Goal: Transaction & Acquisition: Purchase product/service

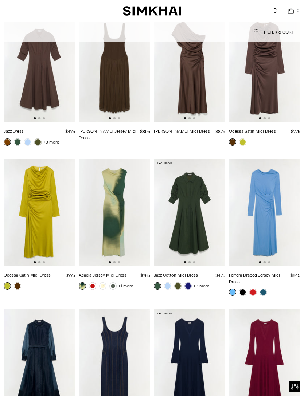
scroll to position [1255, 0]
click at [97, 223] on img at bounding box center [114, 212] width 71 height 107
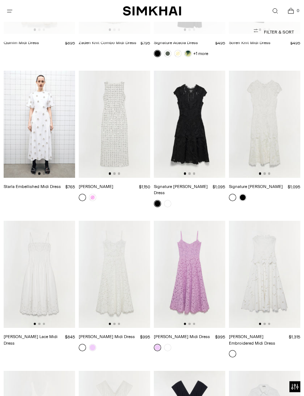
scroll to position [1938, 0]
click at [33, 76] on img at bounding box center [39, 124] width 71 height 107
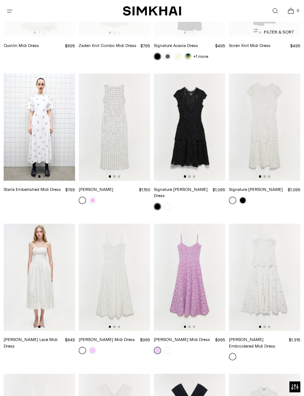
scroll to position [1939, 0]
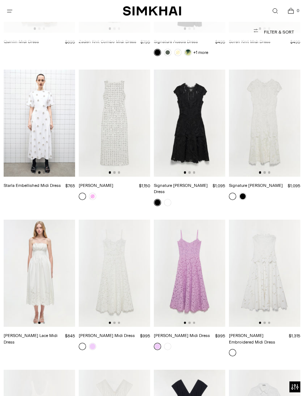
click at [32, 220] on img at bounding box center [39, 273] width 71 height 107
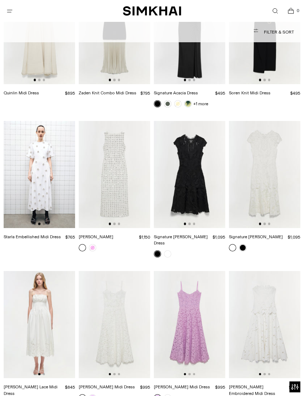
scroll to position [1946, 0]
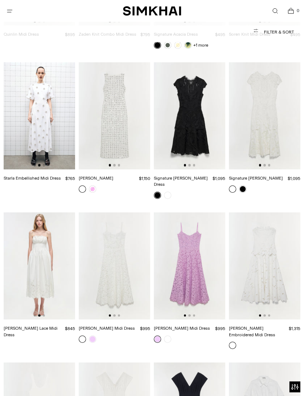
click at [191, 249] on img at bounding box center [189, 265] width 71 height 107
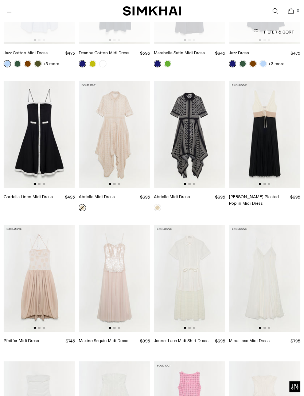
scroll to position [2518, 0]
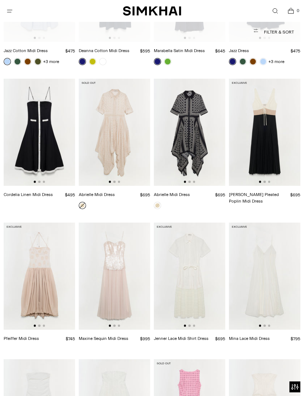
click at [35, 79] on img at bounding box center [39, 132] width 71 height 107
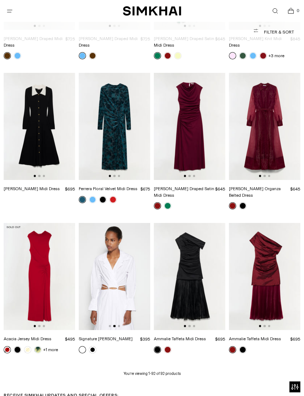
scroll to position [0, 71]
click at [125, 336] on link "Signature [PERSON_NAME]" at bounding box center [106, 338] width 54 height 5
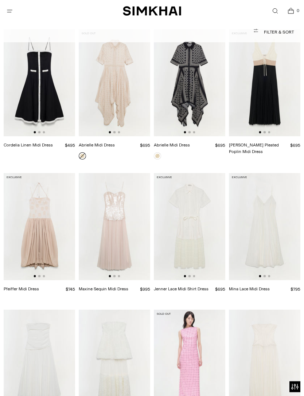
scroll to position [2567, 0]
click at [191, 206] on img at bounding box center [189, 226] width 71 height 107
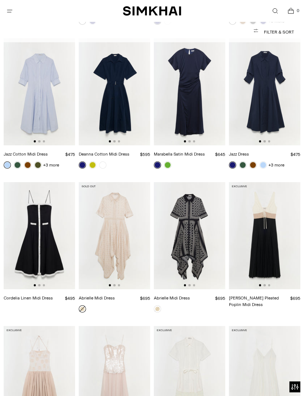
scroll to position [2388, 0]
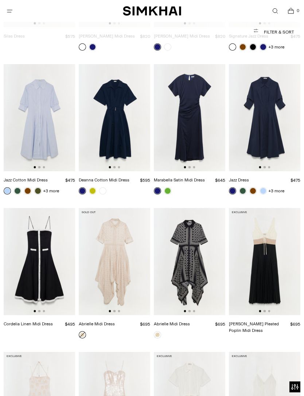
click at [274, 15] on link "Open search modal" at bounding box center [274, 11] width 15 height 15
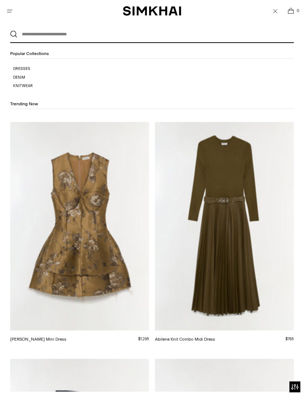
click at [38, 29] on input "text" at bounding box center [150, 34] width 266 height 16
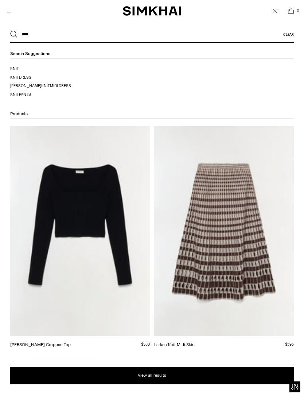
type input "****"
click at [26, 76] on span "dress" at bounding box center [25, 77] width 12 height 5
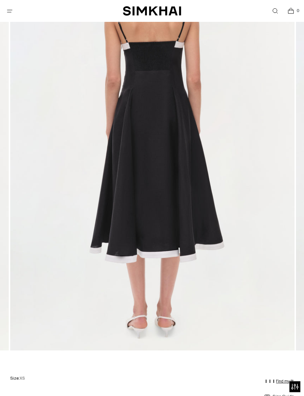
scroll to position [138, 0]
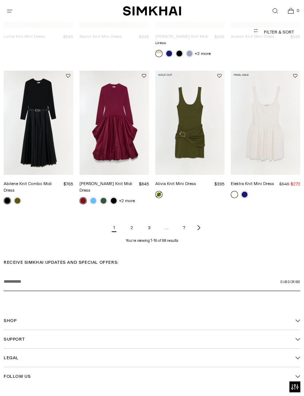
scroll to position [506, 0]
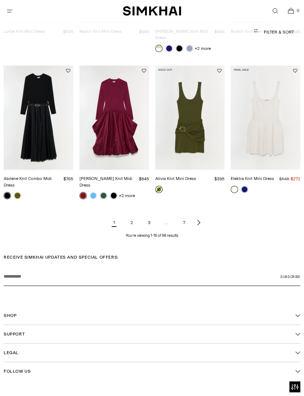
click at [132, 215] on link "2" at bounding box center [131, 222] width 15 height 15
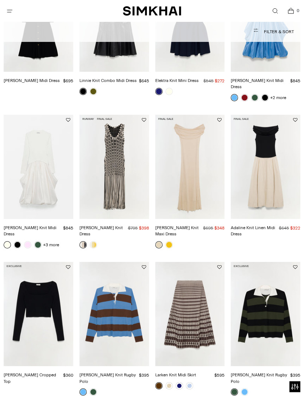
scroll to position [311, 0]
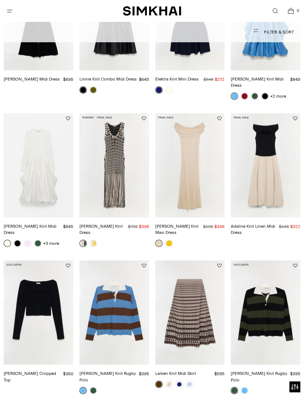
click at [116, 224] on link "[PERSON_NAME] Knit Dress" at bounding box center [100, 230] width 43 height 12
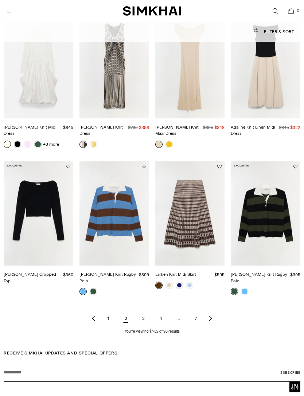
scroll to position [410, 0]
click at [148, 311] on link "3" at bounding box center [143, 318] width 15 height 15
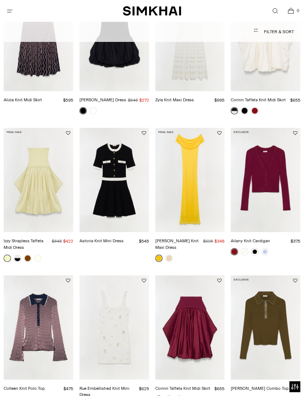
scroll to position [149, 0]
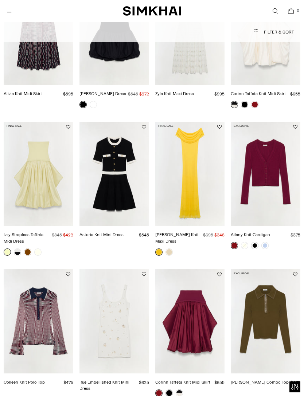
click at [192, 232] on link "Laurelle Knit Maxi Dress" at bounding box center [176, 238] width 43 height 12
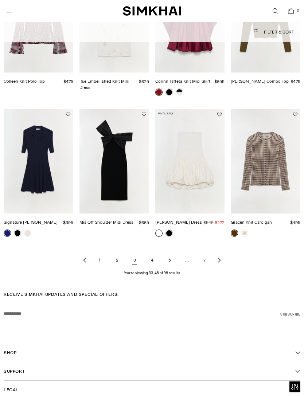
scroll to position [445, 0]
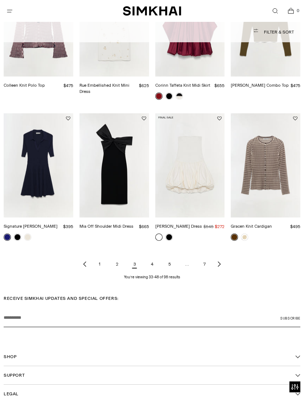
click at [157, 260] on link "4" at bounding box center [152, 264] width 15 height 15
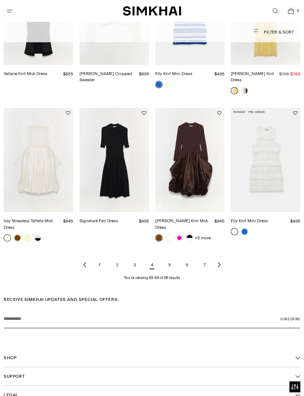
scroll to position [463, 0]
click at [168, 258] on link "5" at bounding box center [169, 265] width 15 height 15
